Goal: Leave review/rating

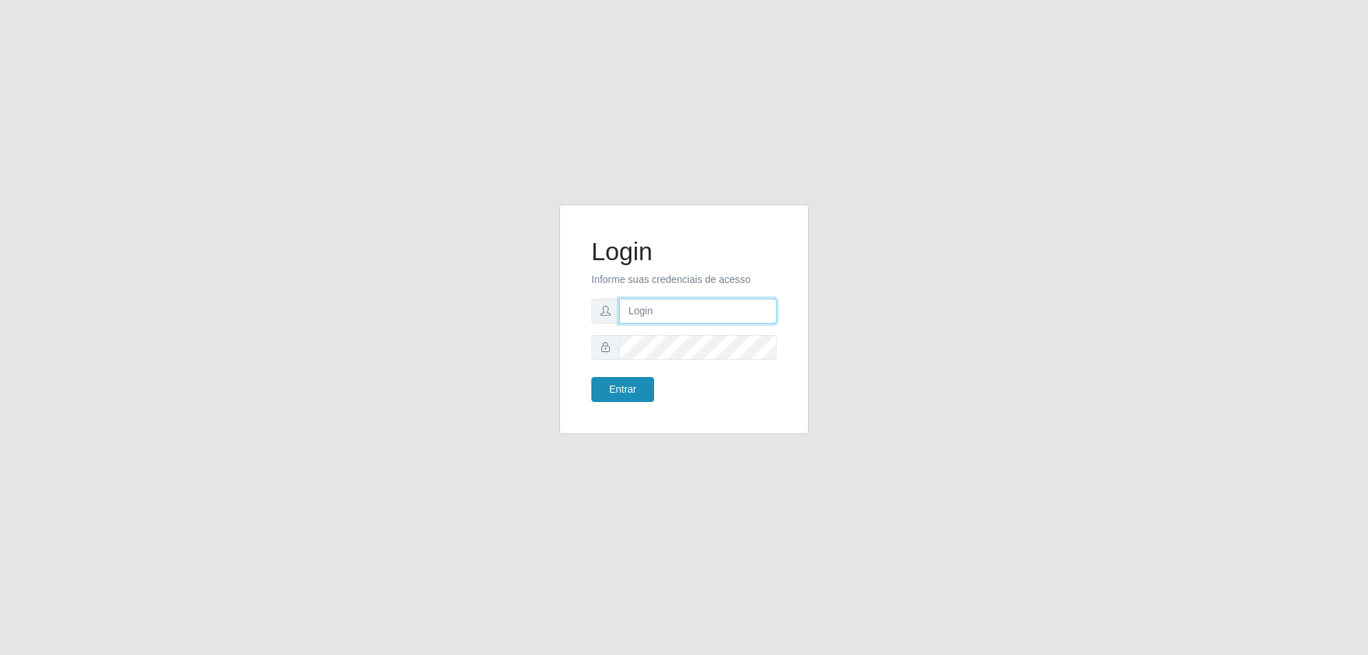
type input "mayara@frigomaster"
click at [630, 394] on button "Entrar" at bounding box center [623, 389] width 63 height 25
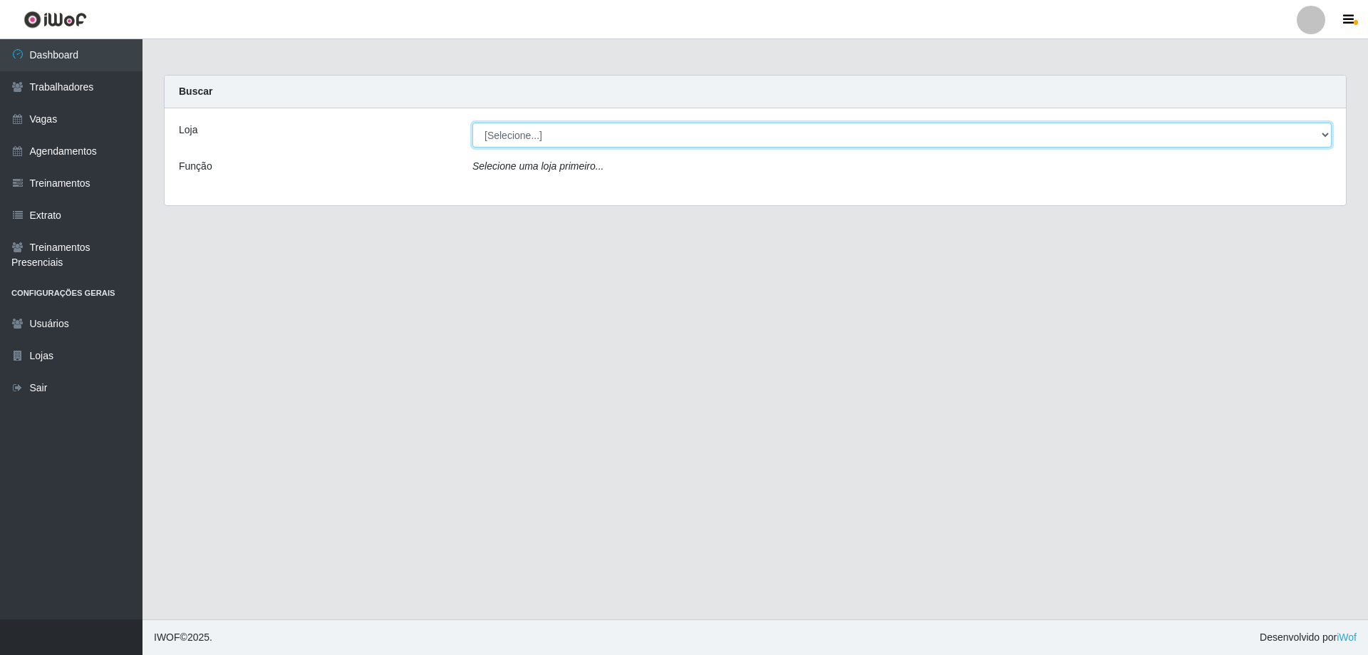
drag, startPoint x: 574, startPoint y: 130, endPoint x: 567, endPoint y: 145, distance: 16.6
click at [574, 130] on select "[Selecione...] FrigoMaster" at bounding box center [901, 135] width 859 height 25
select select "392"
click at [472, 123] on select "[Selecione...] FrigoMaster" at bounding box center [901, 135] width 859 height 25
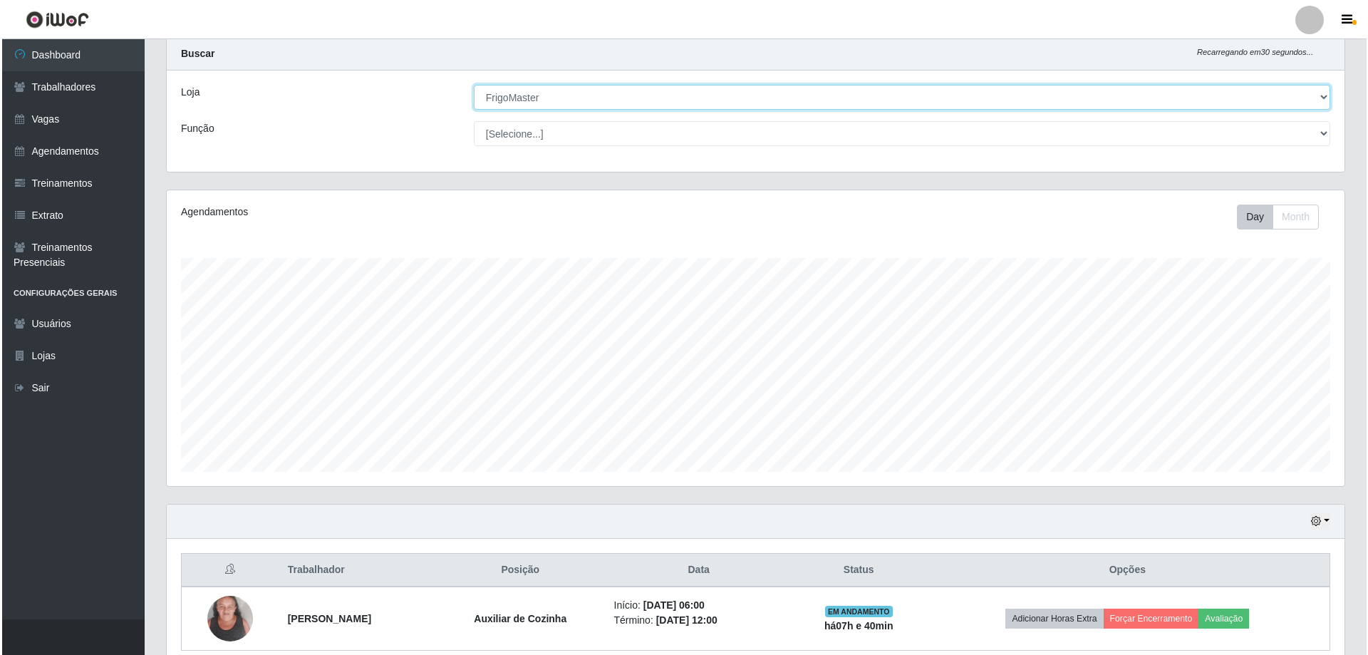
scroll to position [101, 0]
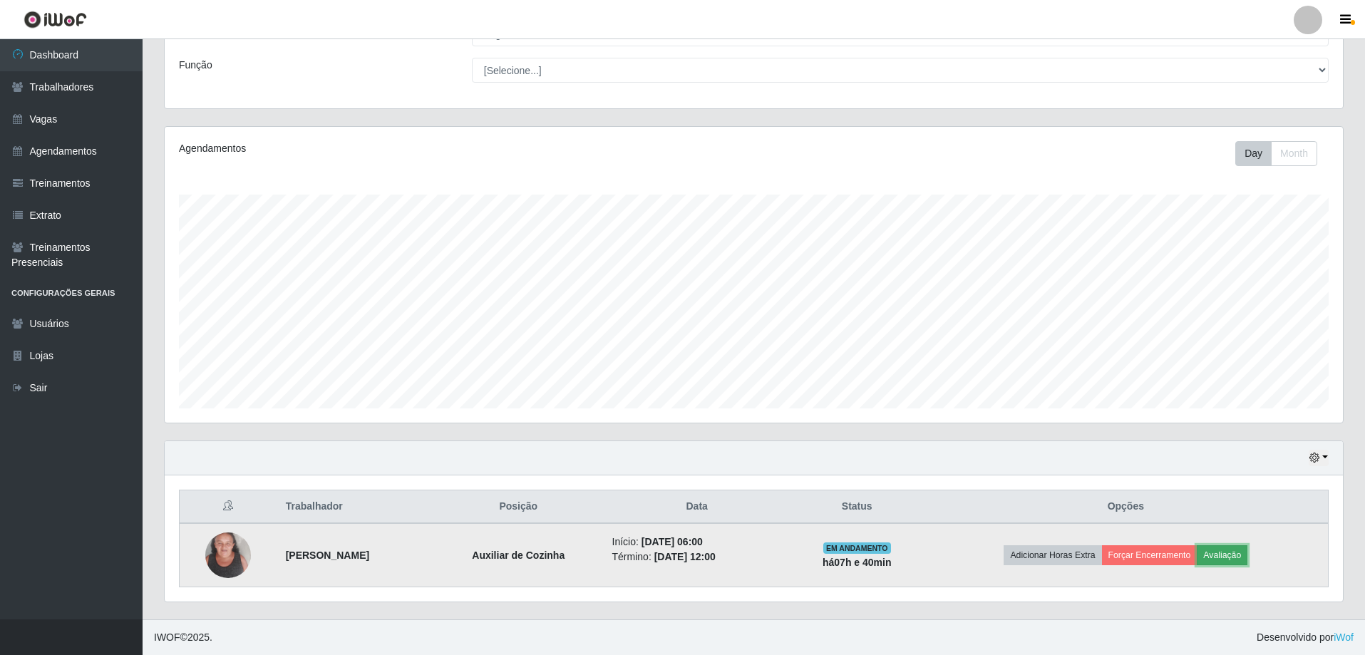
click at [1227, 554] on button "Avaliação" at bounding box center [1222, 555] width 51 height 20
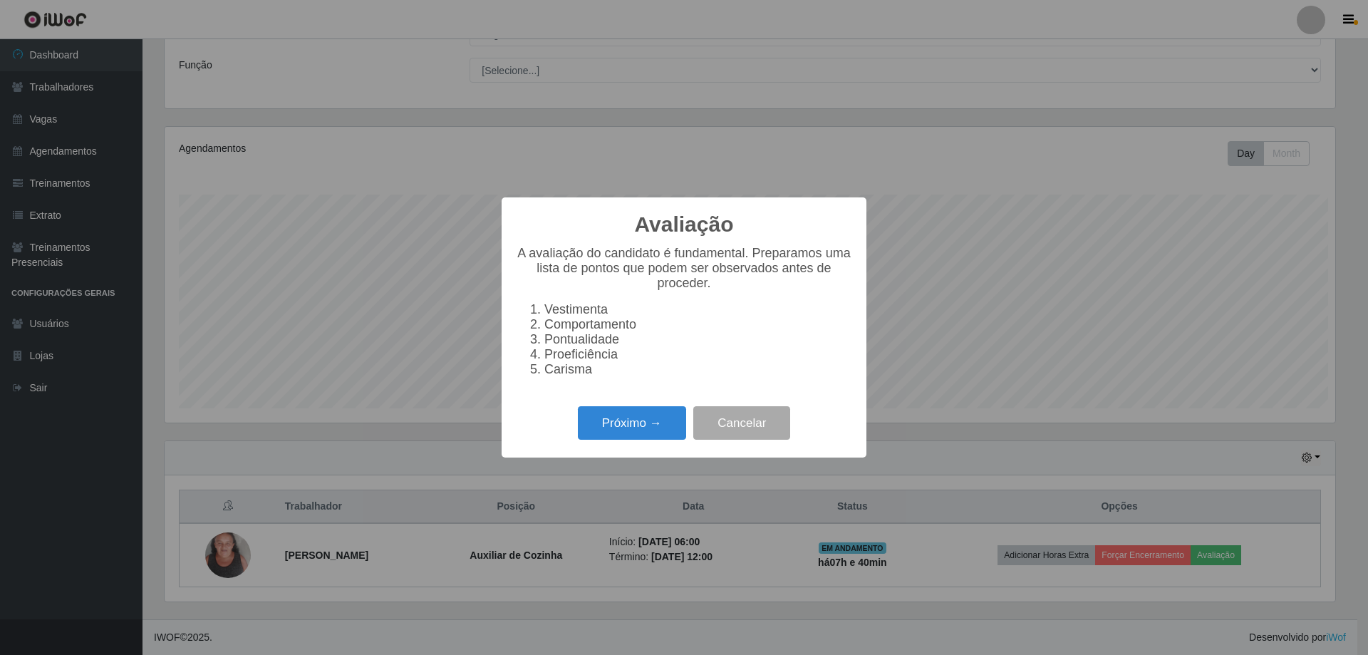
scroll to position [296, 1171]
click at [668, 420] on button "Próximo →" at bounding box center [632, 422] width 108 height 33
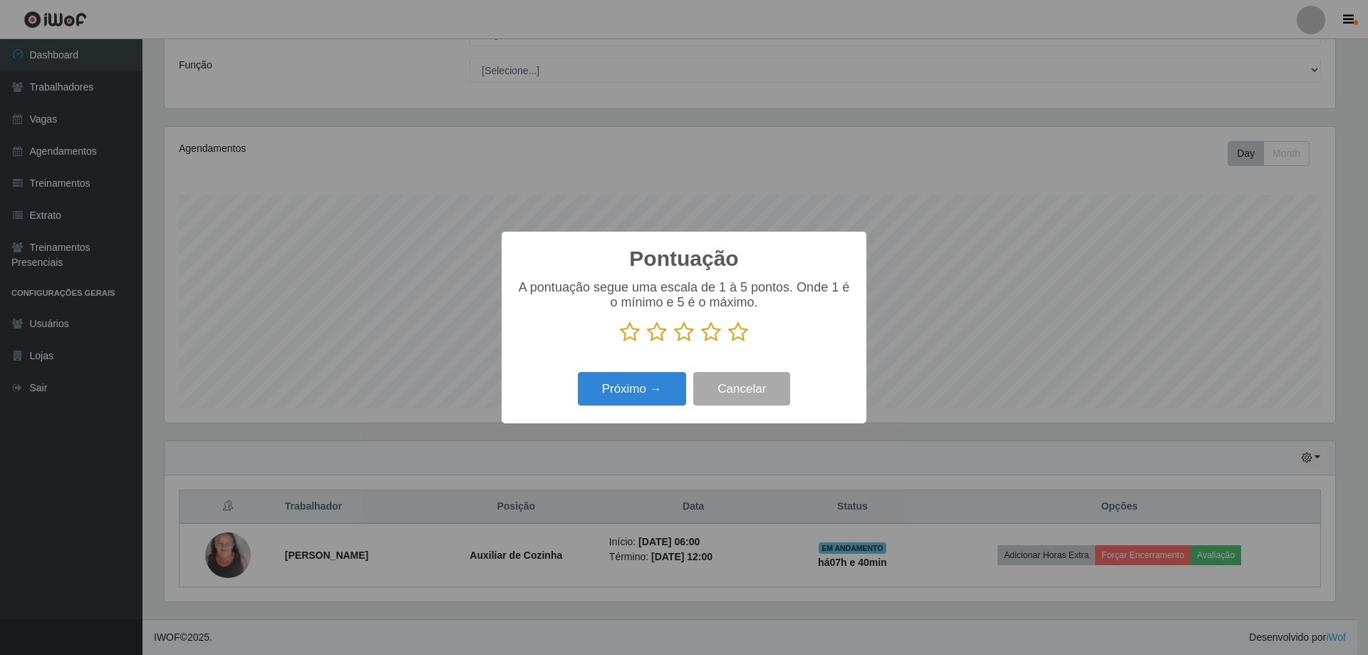
scroll to position [712365, 711490]
click at [737, 331] on icon at bounding box center [738, 331] width 20 height 21
click at [728, 343] on input "radio" at bounding box center [728, 343] width 0 height 0
click at [653, 385] on button "Próximo →" at bounding box center [632, 388] width 108 height 33
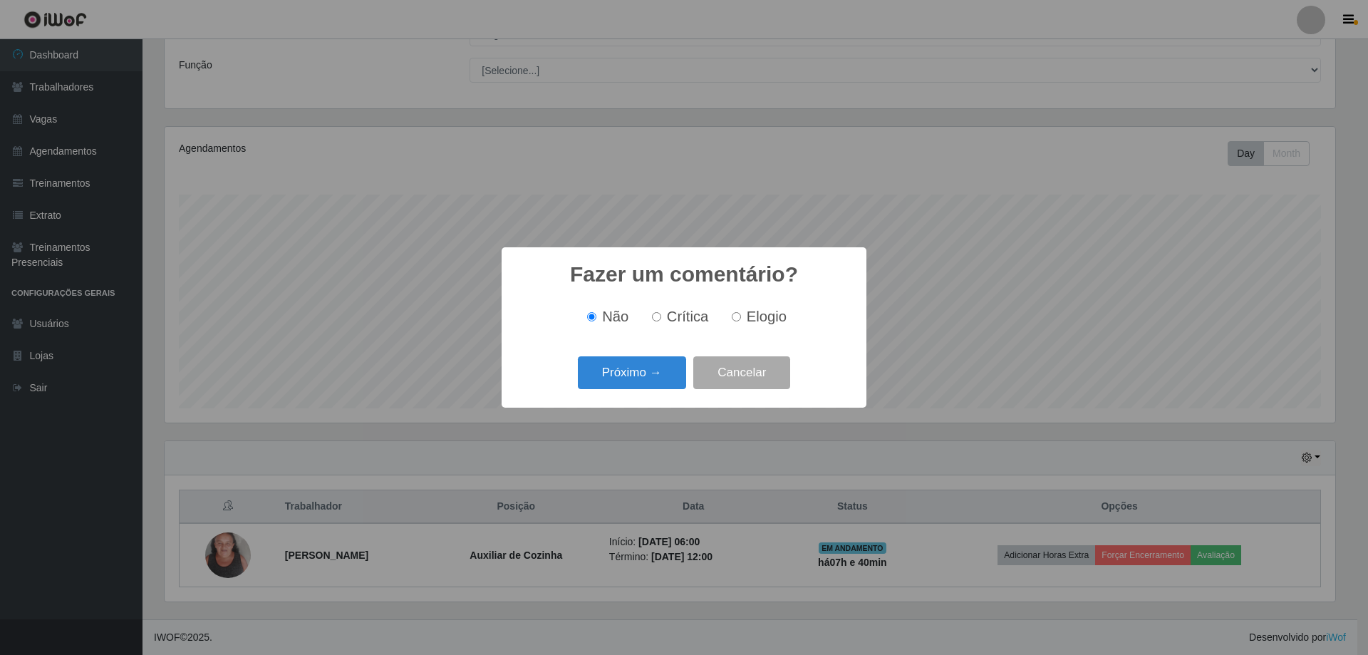
click at [653, 385] on button "Próximo →" at bounding box center [632, 372] width 108 height 33
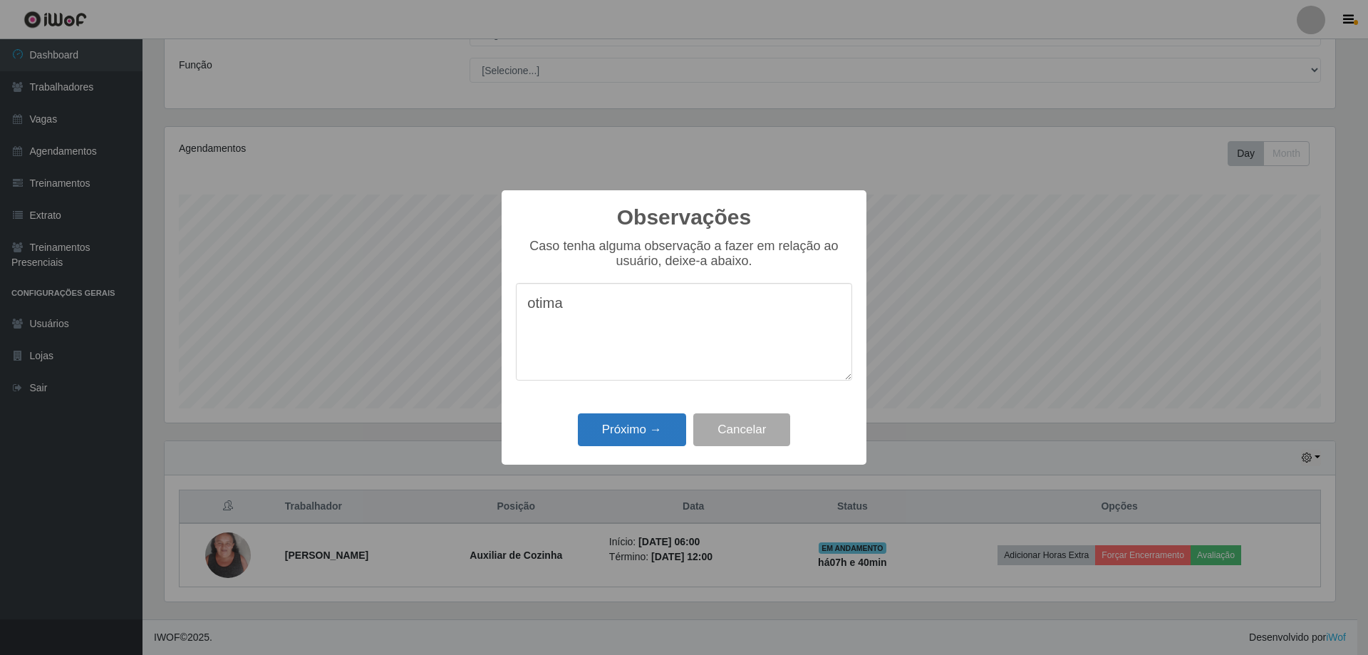
type textarea "otima"
click at [647, 430] on button "Próximo →" at bounding box center [632, 429] width 108 height 33
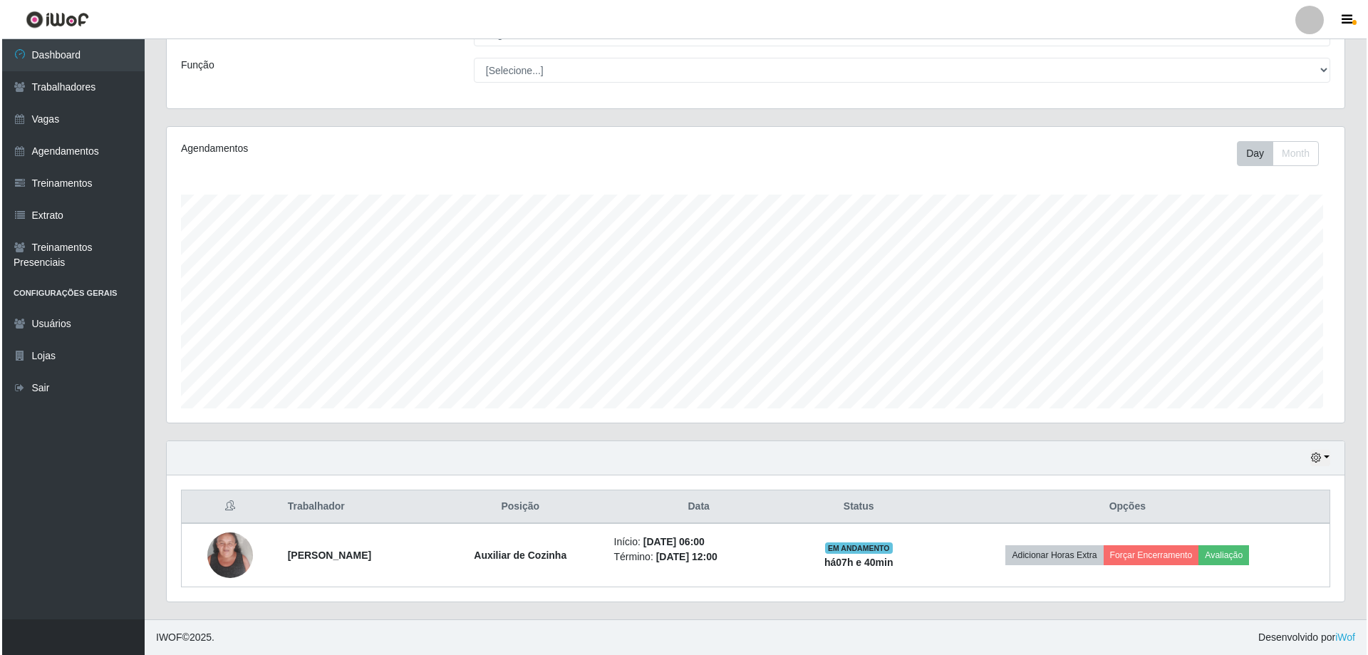
scroll to position [296, 1178]
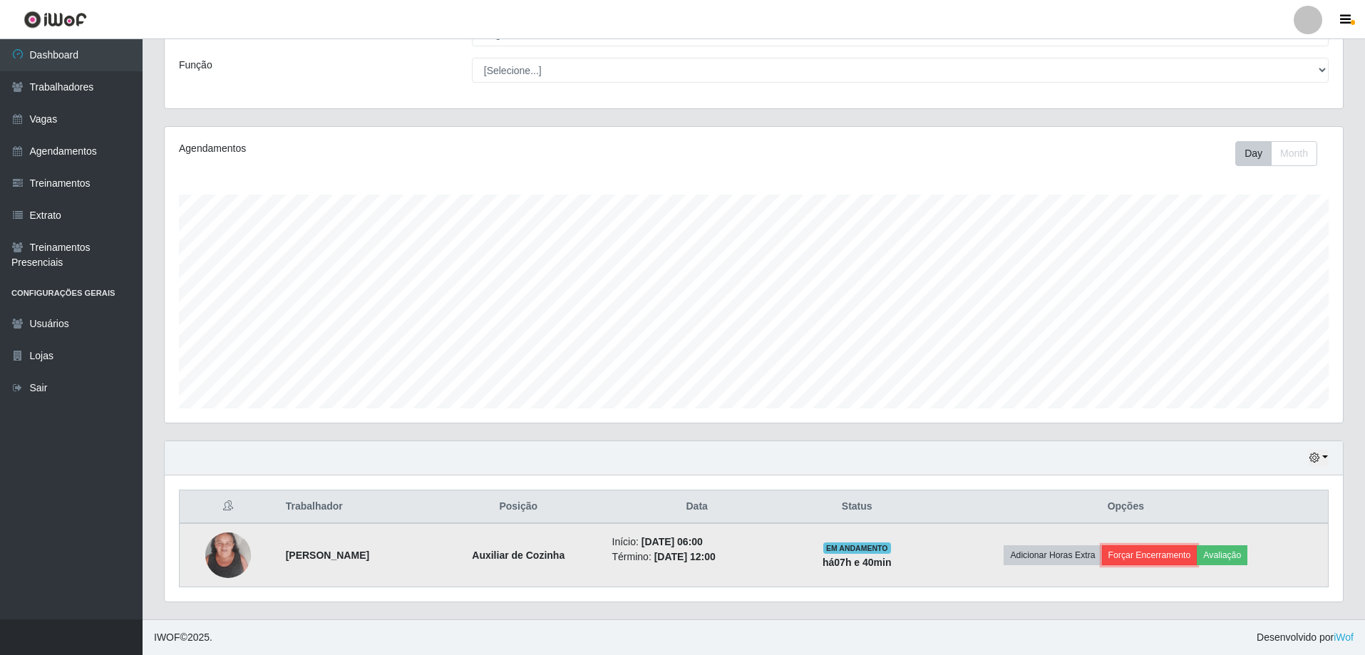
click at [1152, 555] on button "Forçar Encerramento" at bounding box center [1149, 555] width 95 height 20
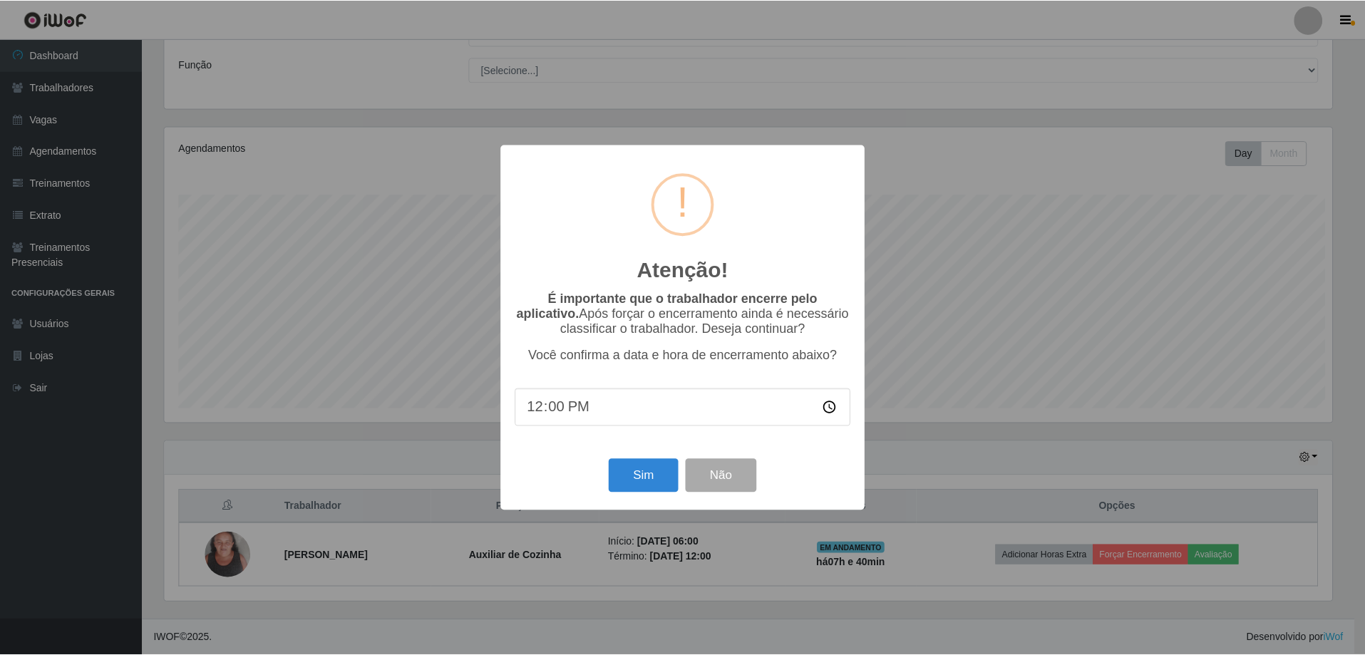
scroll to position [296, 1171]
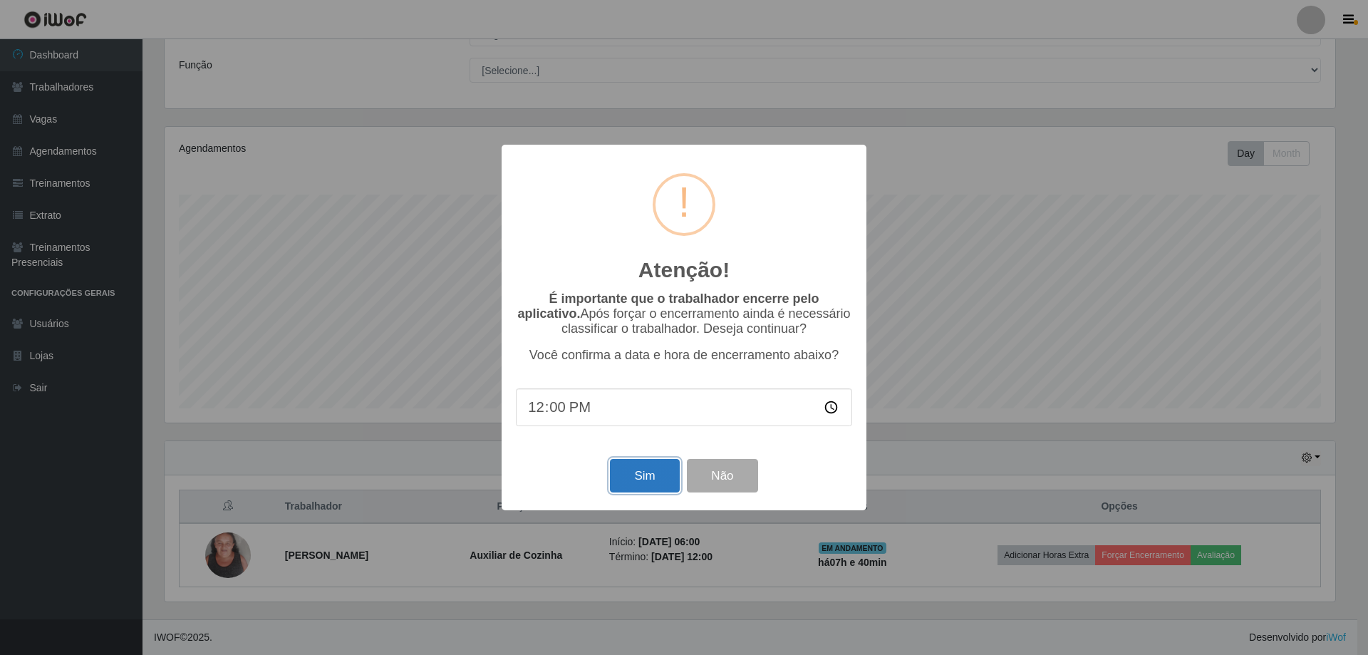
click at [644, 474] on button "Sim" at bounding box center [644, 475] width 69 height 33
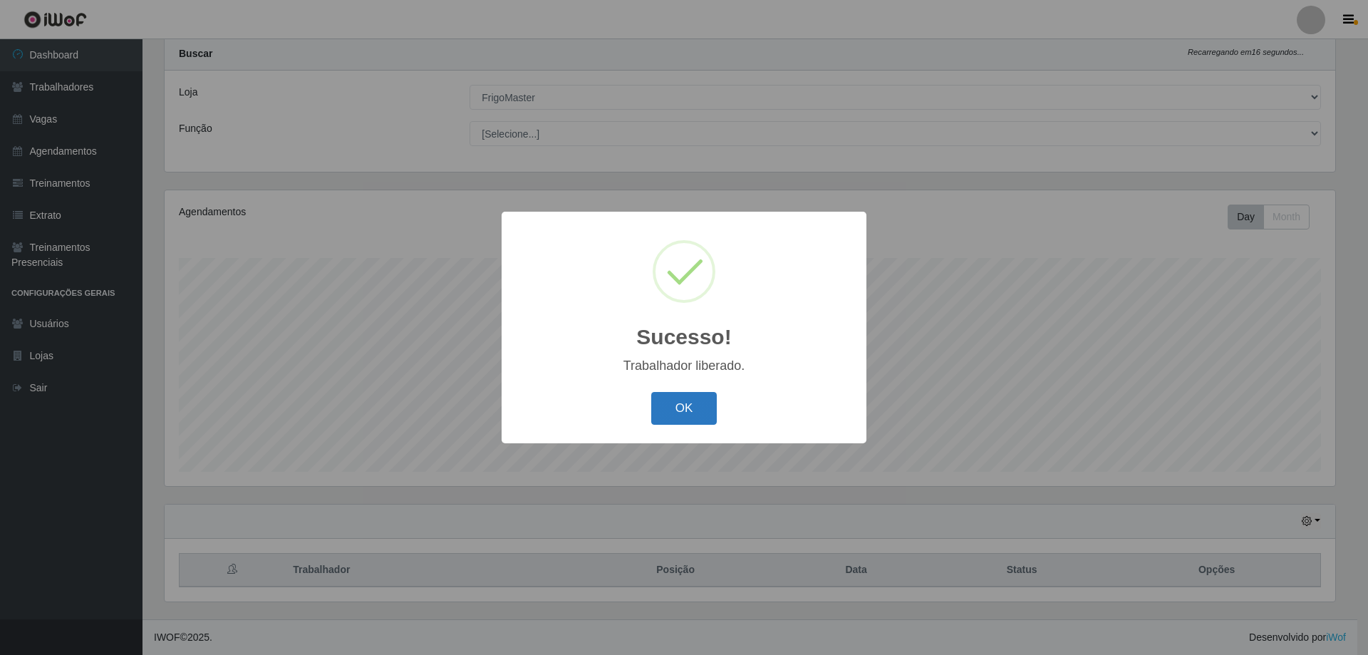
click at [685, 410] on button "OK" at bounding box center [684, 408] width 66 height 33
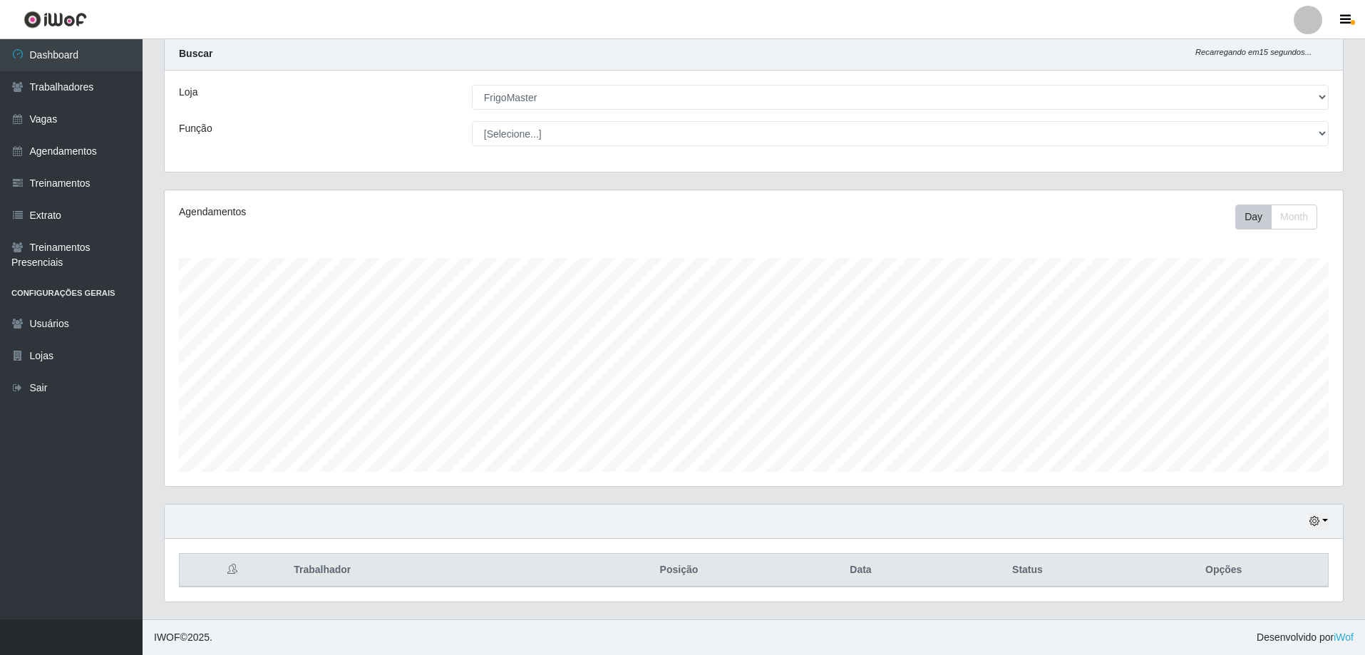
scroll to position [296, 1178]
